Goal: Task Accomplishment & Management: Manage account settings

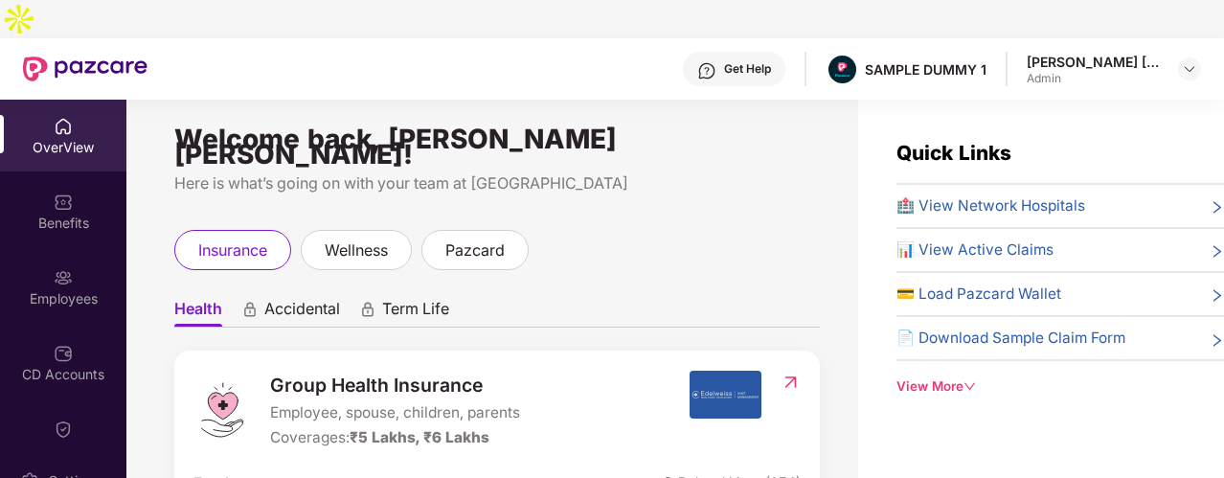
scroll to position [96, 0]
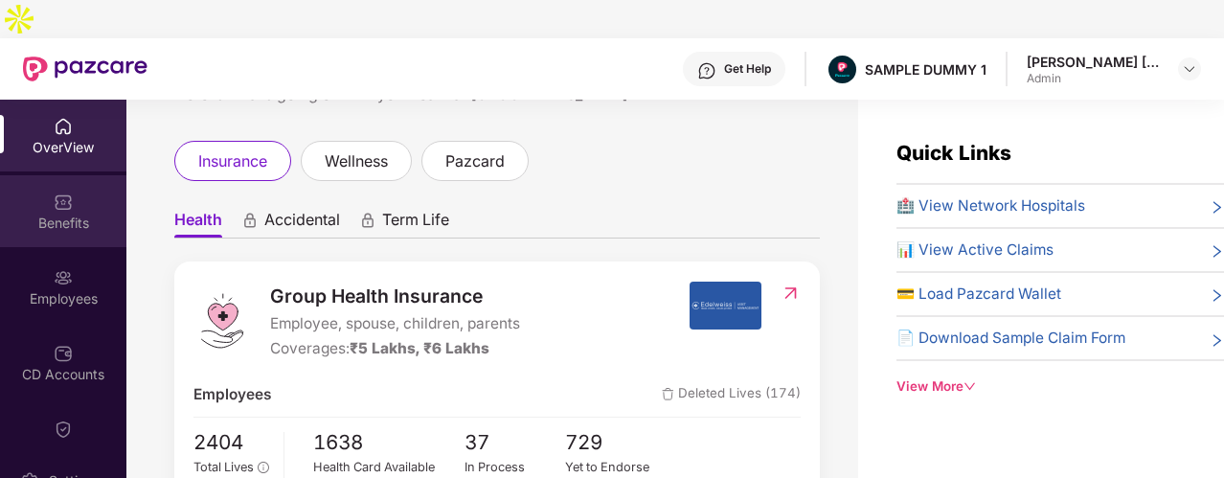
click at [96, 175] on div "Benefits" at bounding box center [63, 211] width 126 height 72
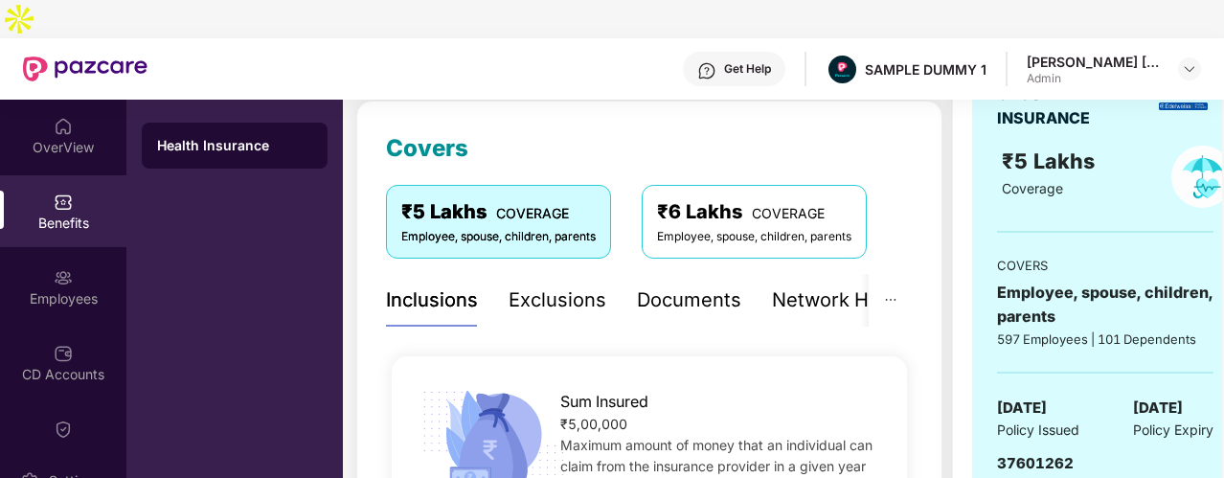
scroll to position [287, 0]
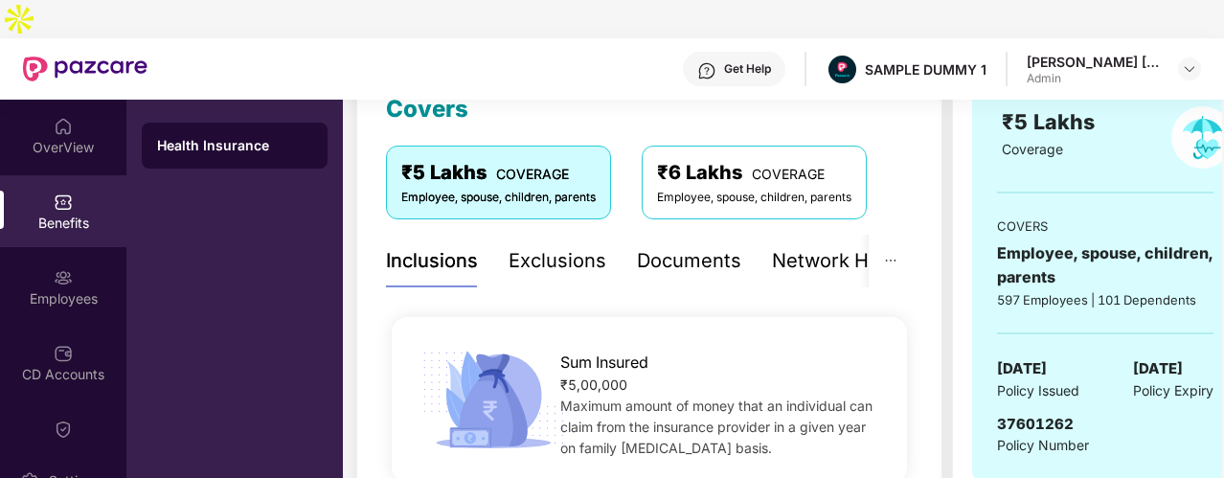
click at [546, 244] on div "Exclusions" at bounding box center [557, 261] width 98 height 53
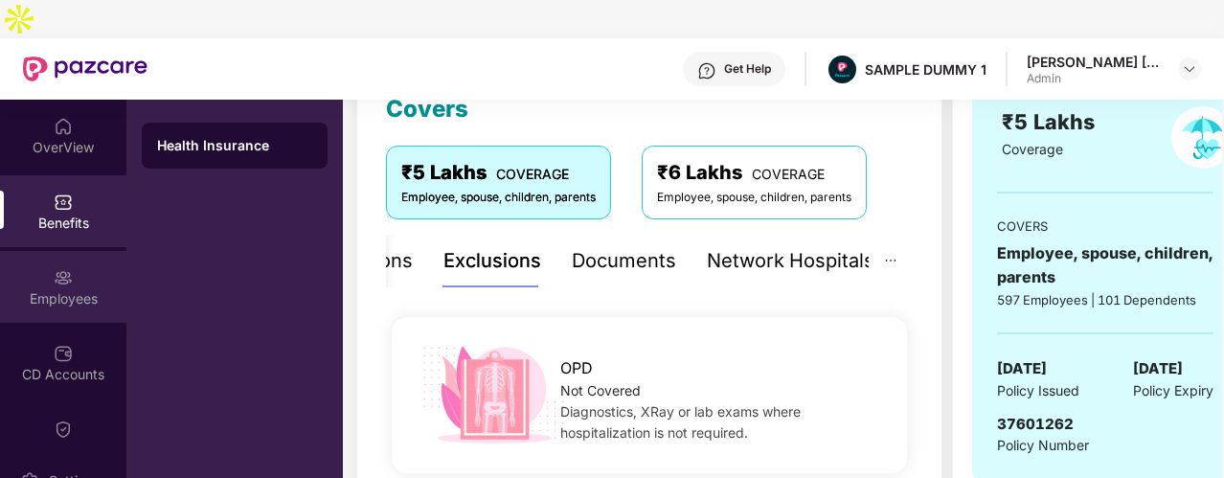
click at [96, 251] on div "Employees" at bounding box center [63, 287] width 126 height 72
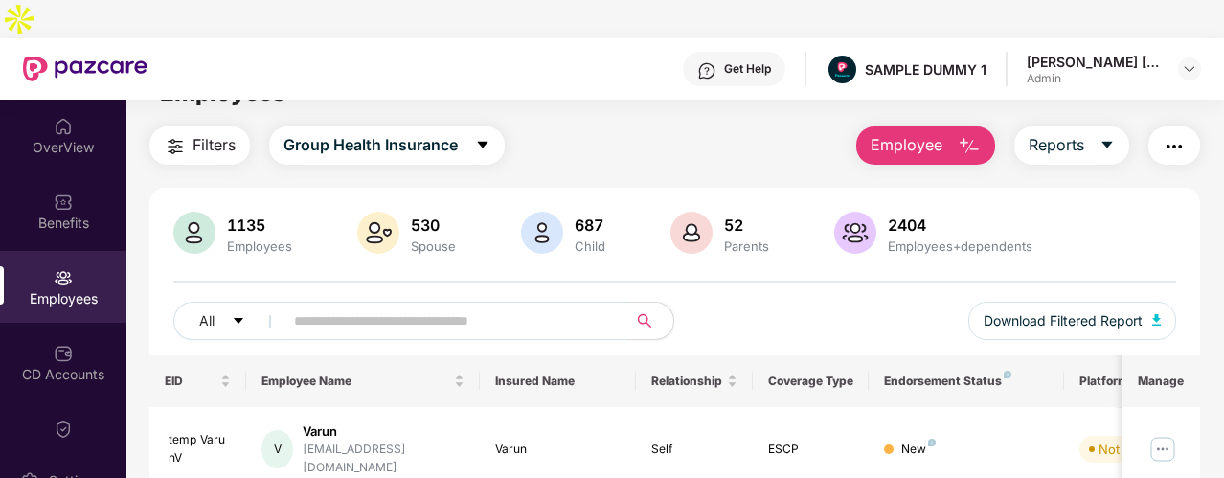
scroll to position [0, 0]
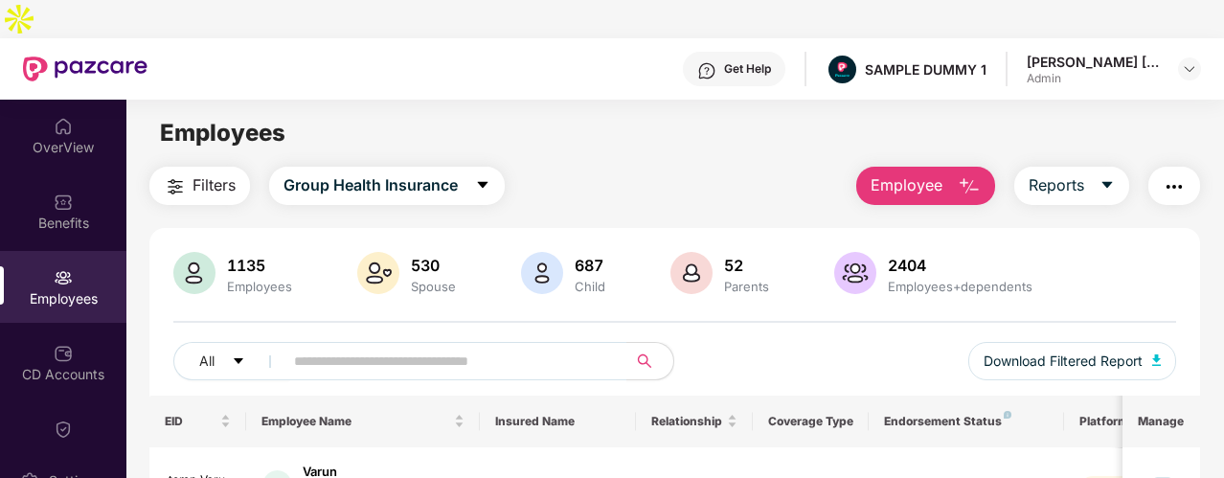
click at [937, 173] on span "Employee" at bounding box center [906, 185] width 72 height 24
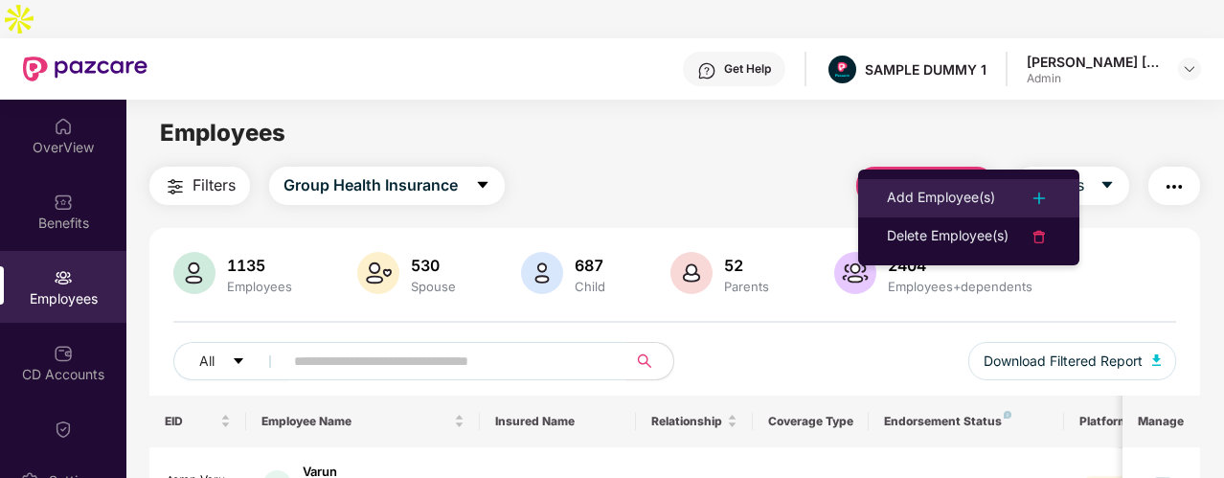
click at [944, 195] on div "Add Employee(s)" at bounding box center [941, 198] width 108 height 23
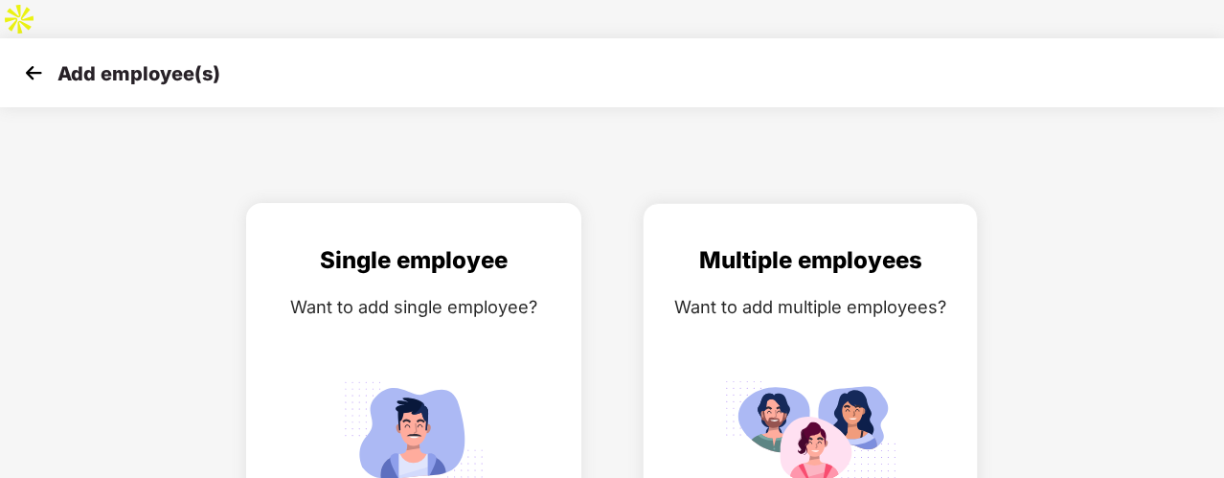
click at [485, 293] on div "Want to add single employee?" at bounding box center [413, 307] width 295 height 28
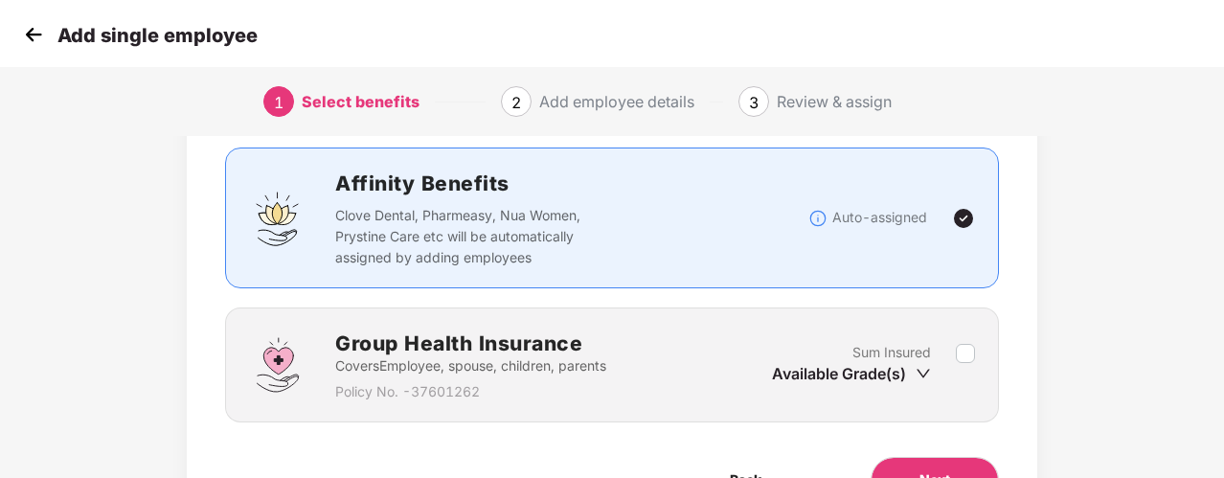
scroll to position [228, 0]
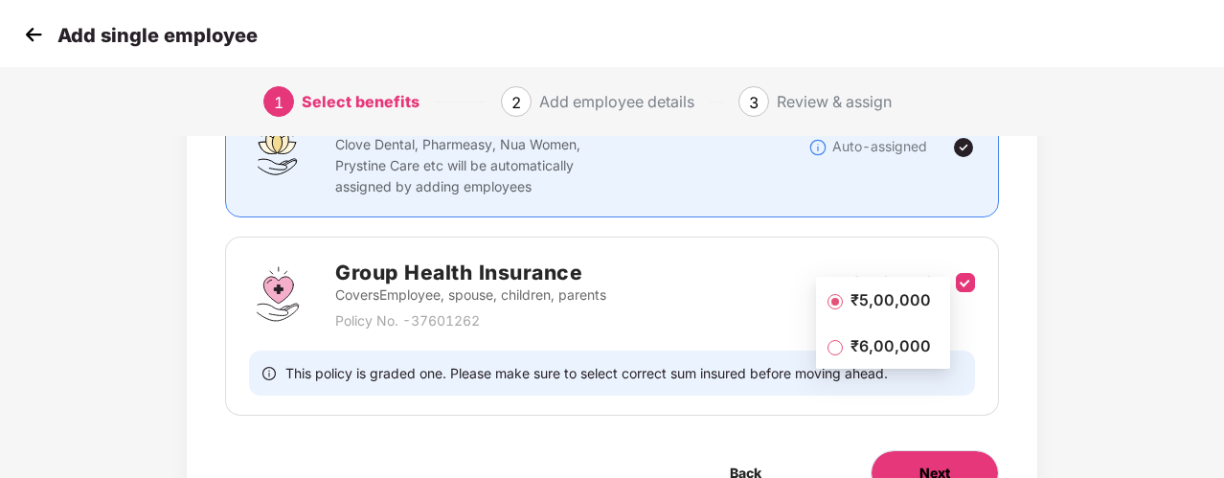
click at [954, 450] on button "Next" at bounding box center [934, 473] width 128 height 46
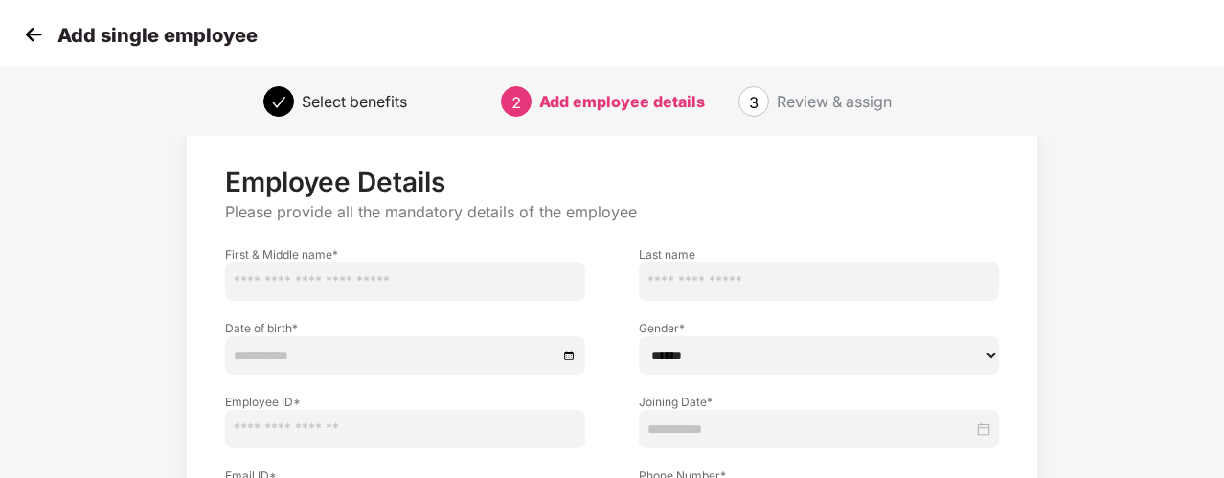
scroll to position [96, 0]
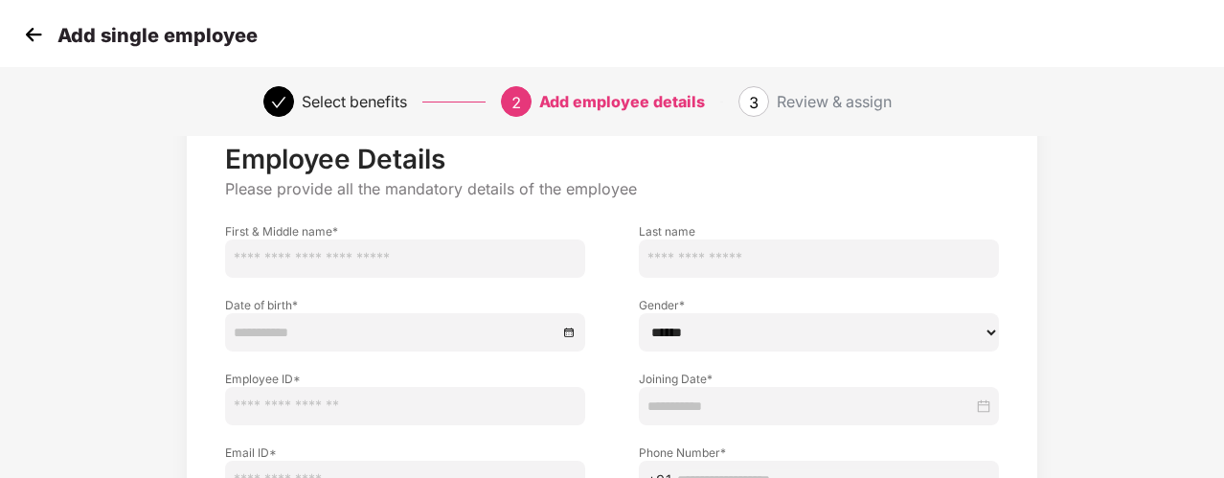
click at [46, 38] on img at bounding box center [33, 34] width 29 height 29
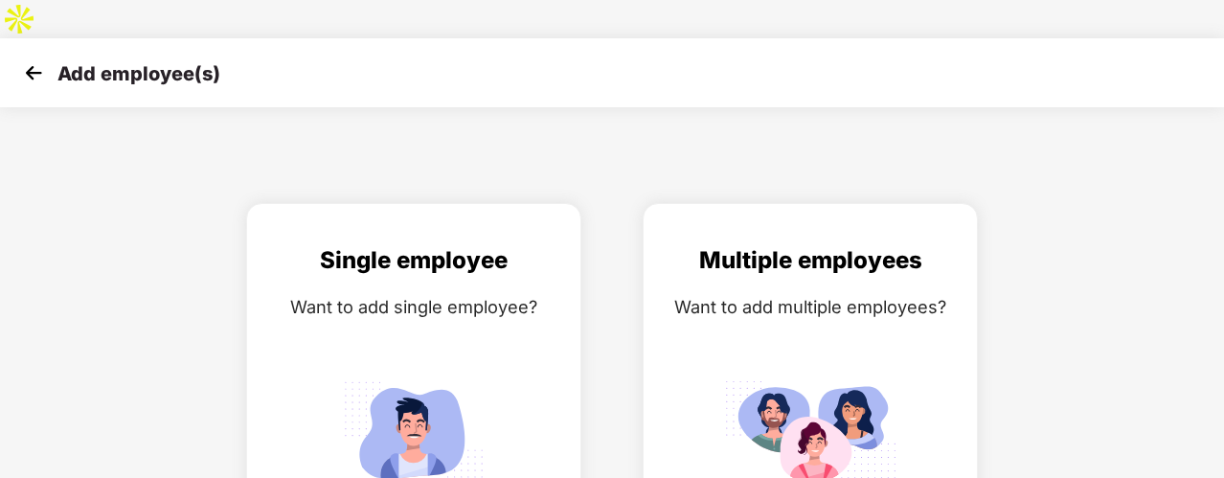
click at [46, 58] on img at bounding box center [33, 72] width 29 height 29
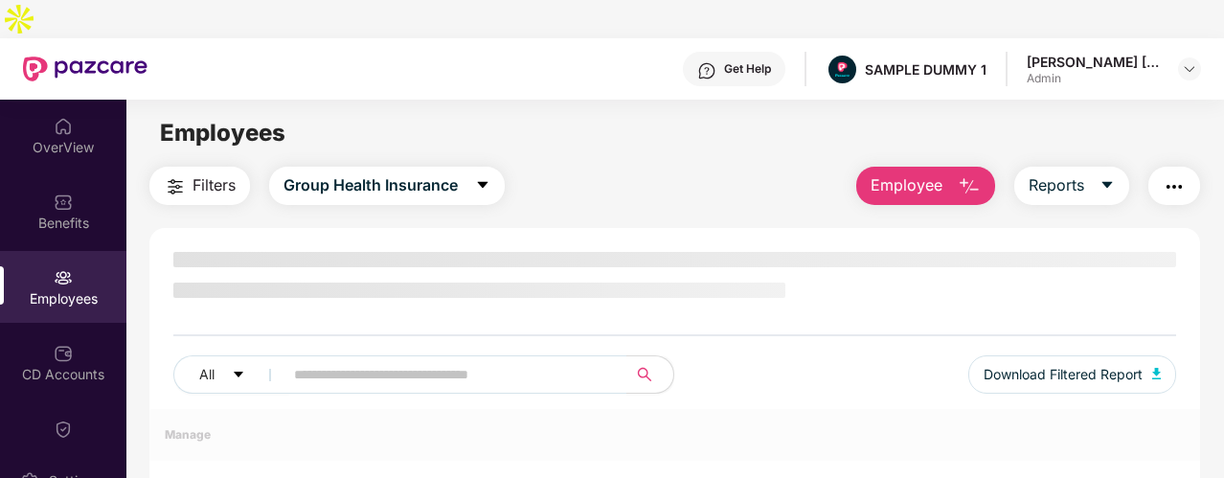
click at [1160, 167] on button "button" at bounding box center [1174, 186] width 52 height 38
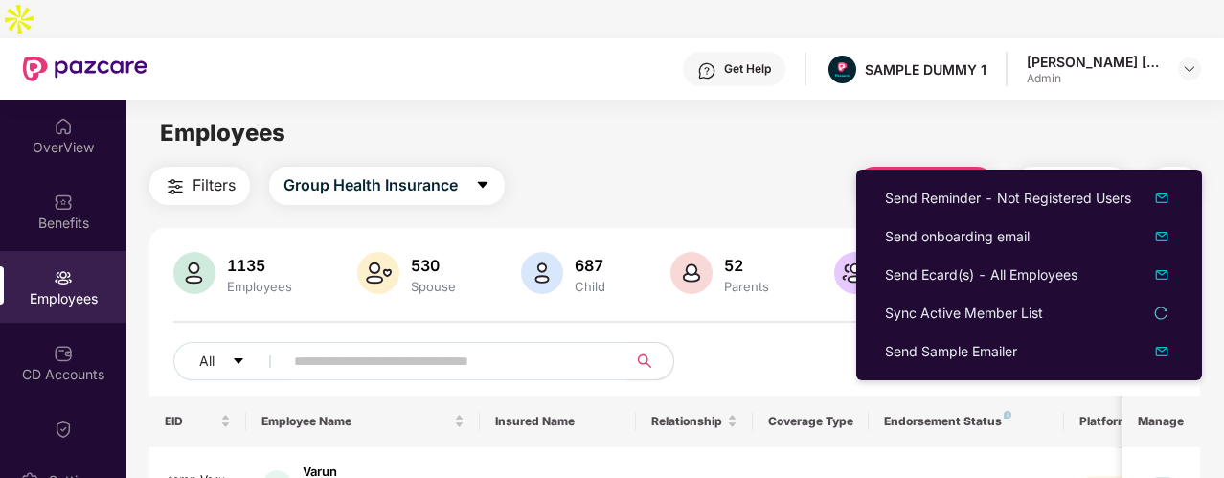
click at [718, 115] on div "Employees" at bounding box center [674, 133] width 1096 height 36
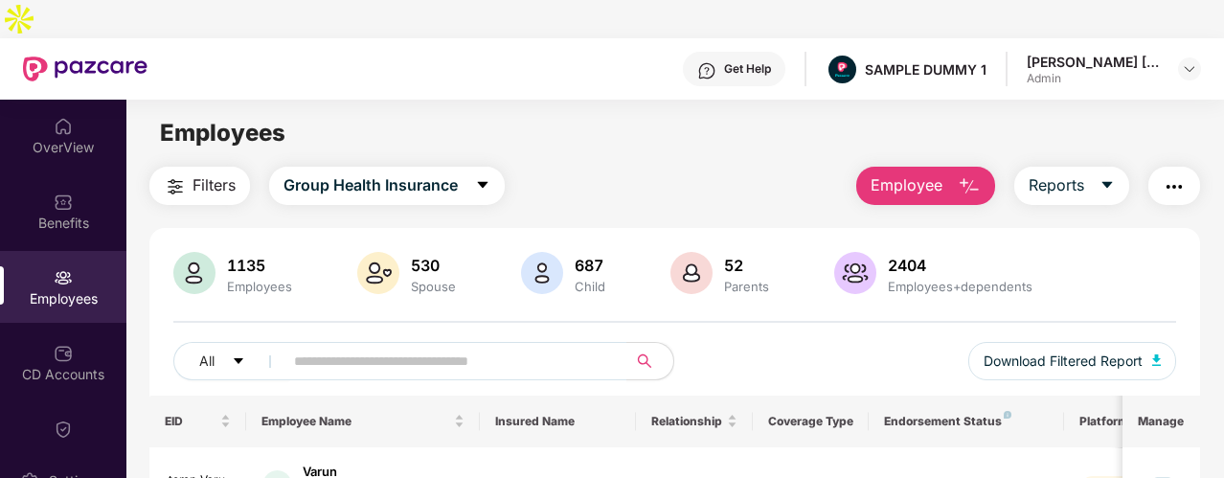
click at [751, 52] on div "Get Help" at bounding box center [734, 69] width 102 height 34
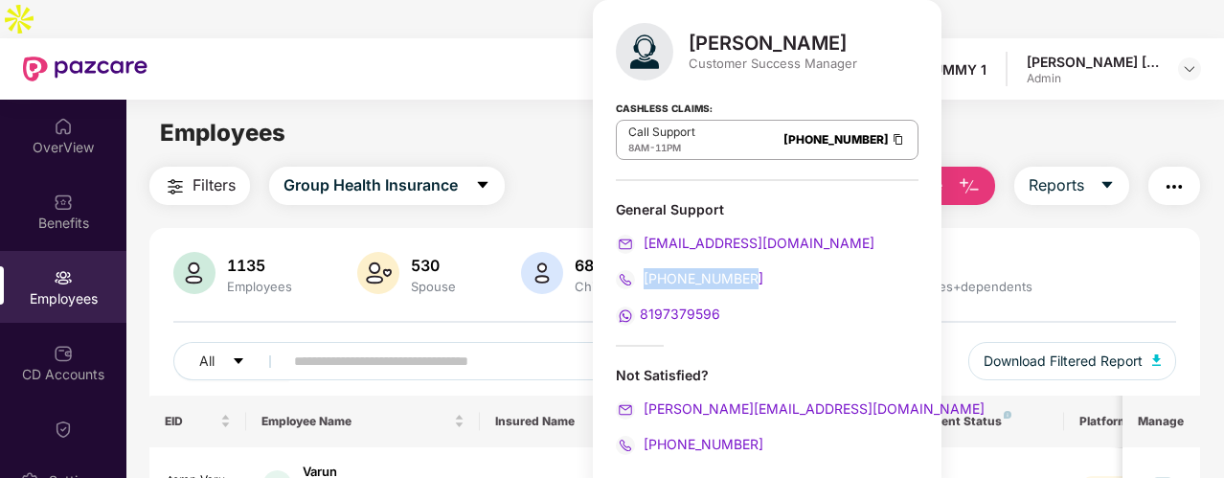
drag, startPoint x: 766, startPoint y: 276, endPoint x: 644, endPoint y: 267, distance: 121.9
click at [644, 268] on div "[PHONE_NUMBER]" at bounding box center [767, 278] width 303 height 21
click at [644, 313] on div "8197379596" at bounding box center [767, 314] width 303 height 21
click at [734, 324] on div "[PERSON_NAME] Customer Success Manager Cashless Claims: Call Support 8AM - 11PM…" at bounding box center [767, 246] width 349 height 492
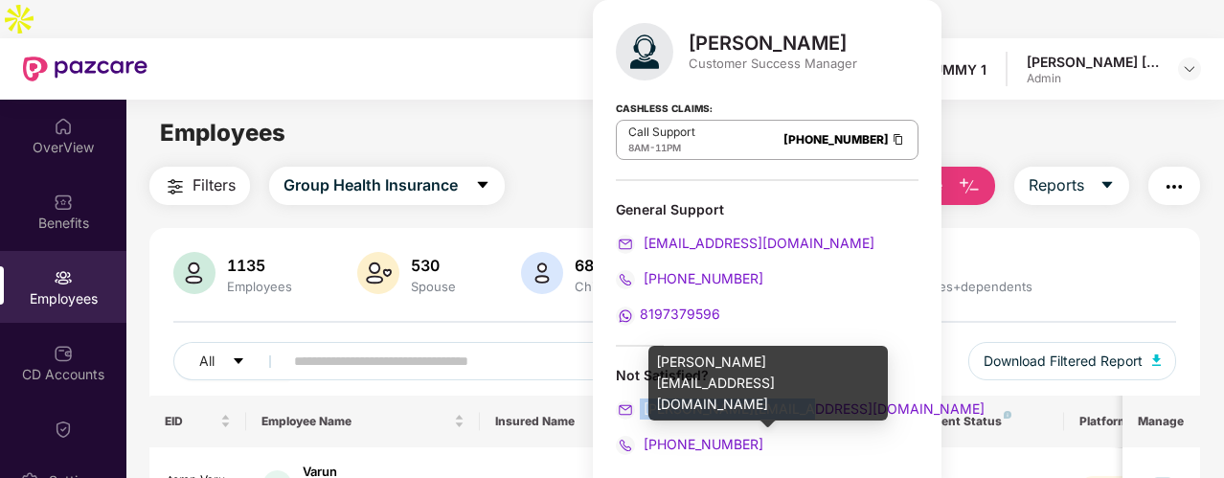
drag, startPoint x: 821, startPoint y: 405, endPoint x: 641, endPoint y: 404, distance: 180.0
click at [641, 404] on div "[PERSON_NAME][EMAIL_ADDRESS][DOMAIN_NAME]" at bounding box center [767, 408] width 303 height 21
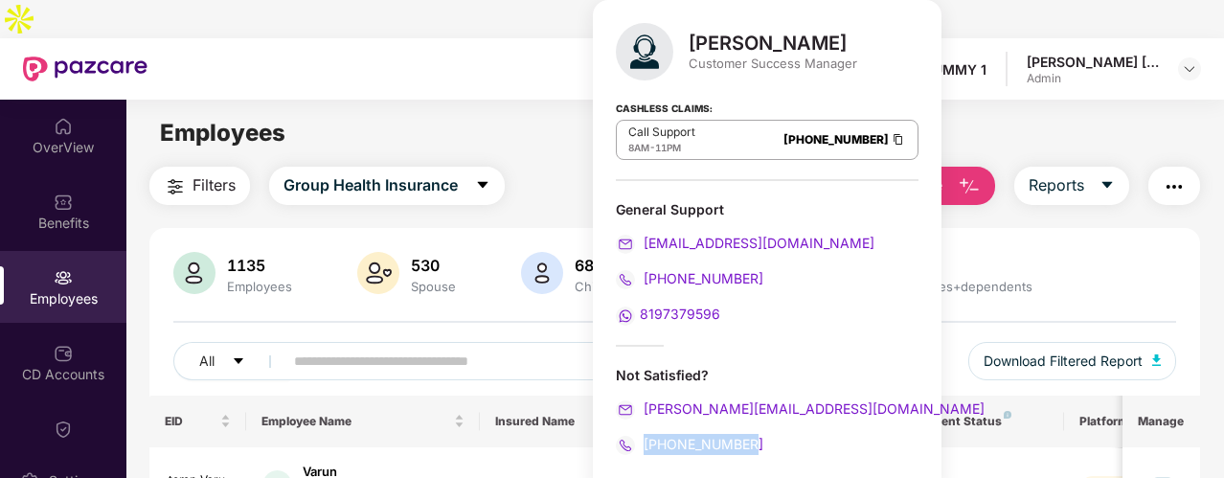
drag, startPoint x: 774, startPoint y: 447, endPoint x: 645, endPoint y: 450, distance: 128.4
click at [645, 450] on div "[PHONE_NUMBER]" at bounding box center [767, 444] width 303 height 21
click at [736, 185] on div "[PERSON_NAME] Customer Success Manager Cashless Claims: Call Support 8AM - 11PM…" at bounding box center [767, 246] width 349 height 492
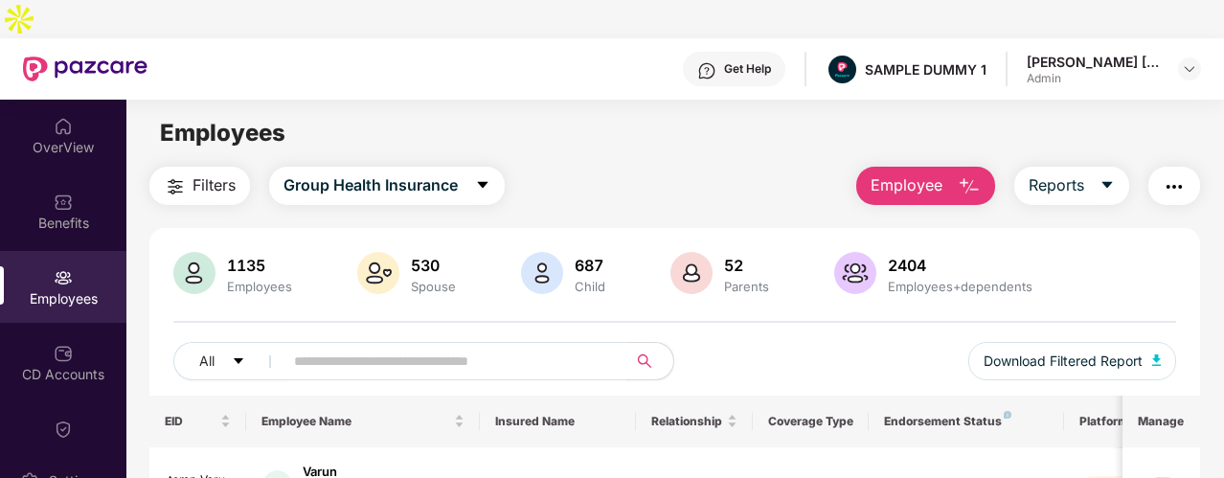
click at [574, 115] on div "Employees" at bounding box center [674, 133] width 1096 height 36
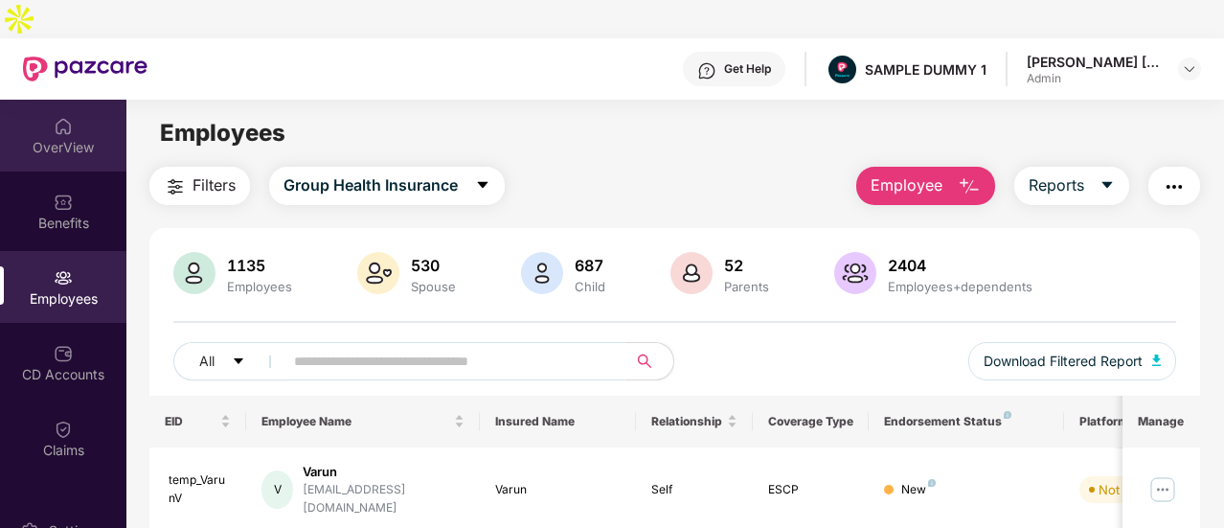
click at [11, 121] on div "OverView" at bounding box center [63, 136] width 126 height 72
